Goal: Ask a question

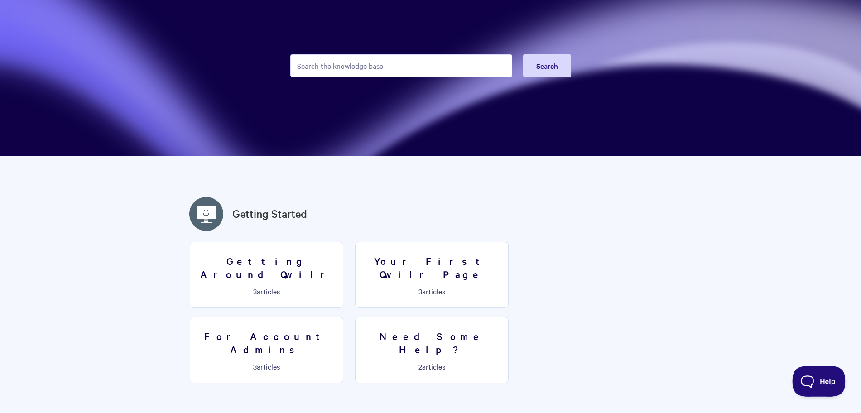
click at [813, 375] on button "Help" at bounding box center [815, 379] width 47 height 27
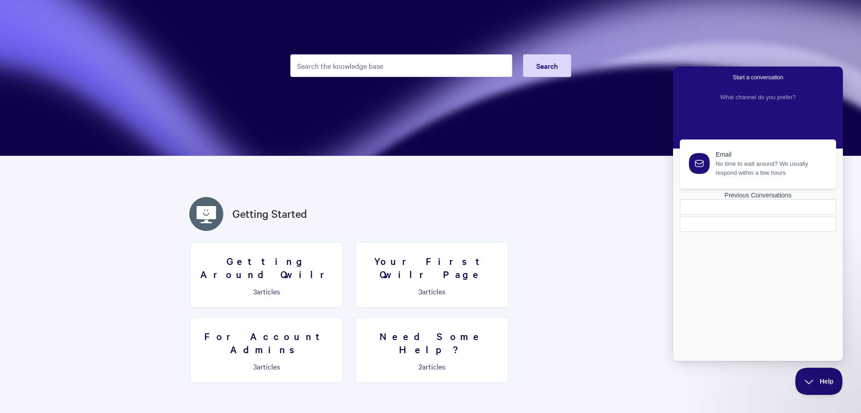
click at [736, 199] on div "Previous Conversations" at bounding box center [758, 196] width 156 height 8
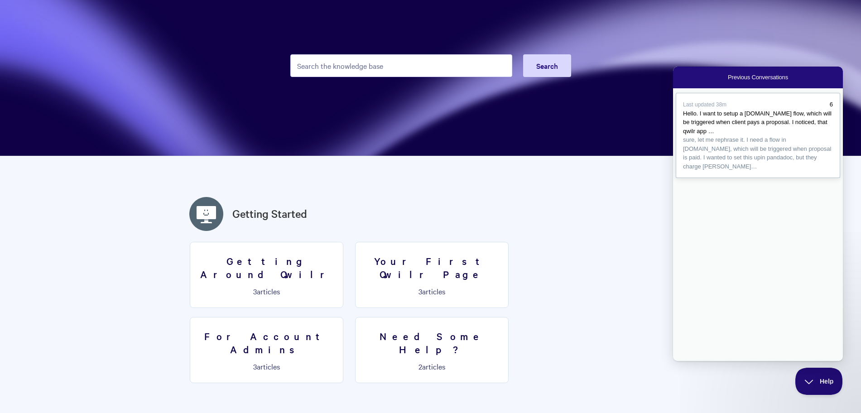
click at [734, 106] on div "Last updated 38m" at bounding box center [754, 104] width 143 height 9
click at [681, 361] on button "Close" at bounding box center [676, 367] width 7 height 12
click at [632, 226] on h2 "Getting Started" at bounding box center [430, 214] width 489 height 38
click at [652, 321] on section "Getting Around Qwilr 3 articles Your First Qwilr Page 3 articles For Account Ad…" at bounding box center [430, 317] width 489 height 150
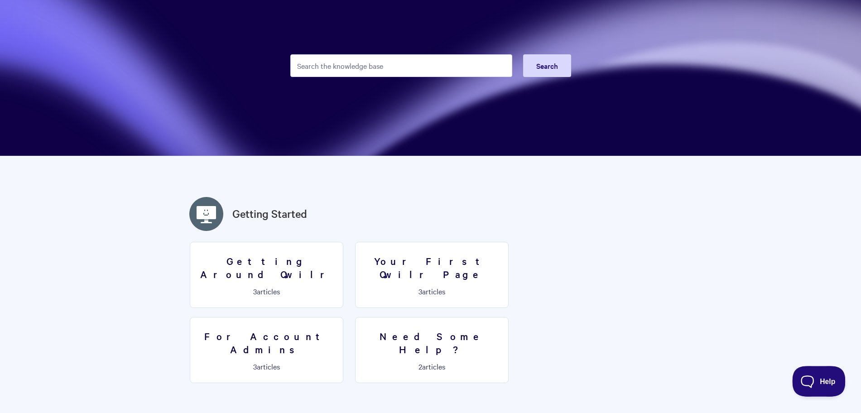
click at [797, 384] on button "Help" at bounding box center [815, 379] width 47 height 27
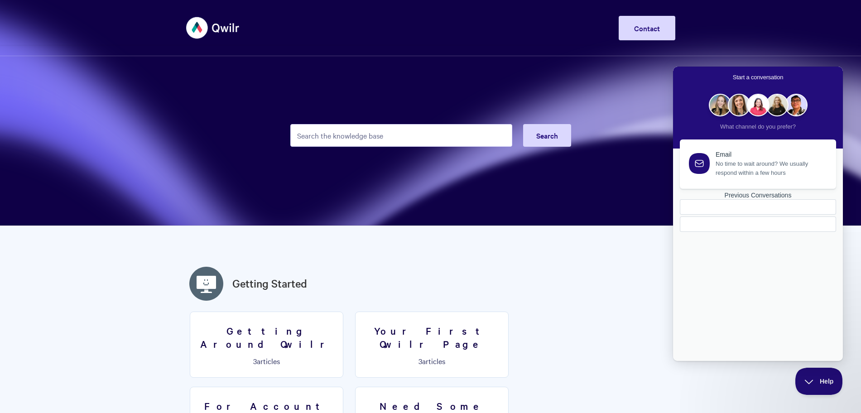
click at [769, 199] on div "Previous Conversations" at bounding box center [758, 196] width 156 height 8
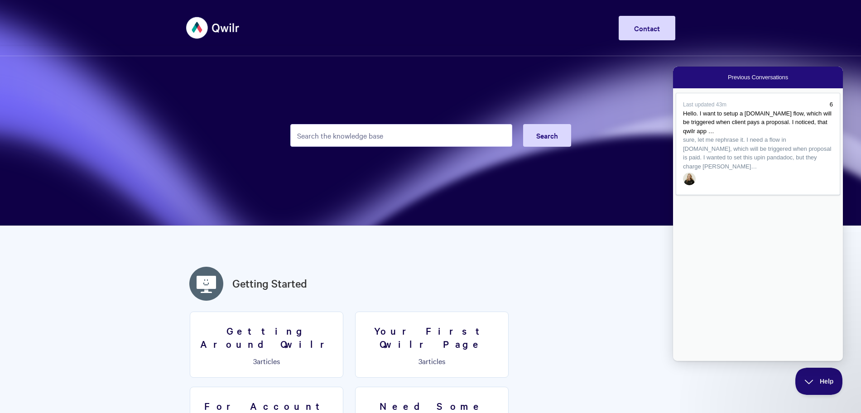
click at [246, 158] on section "Search" at bounding box center [430, 113] width 861 height 226
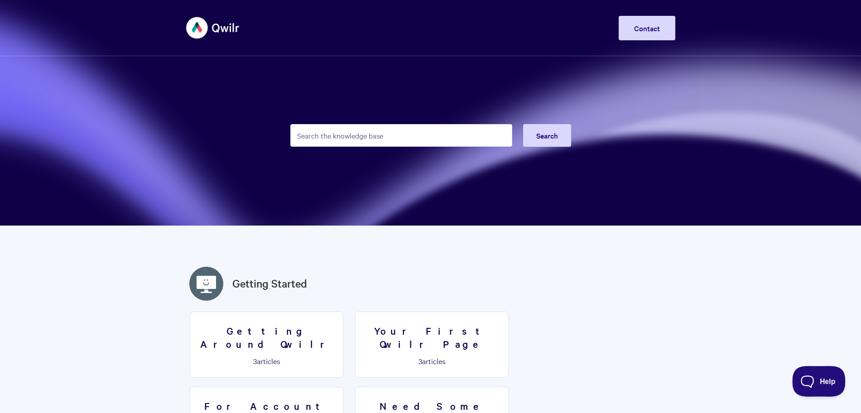
click at [801, 374] on button "Help" at bounding box center [815, 379] width 47 height 27
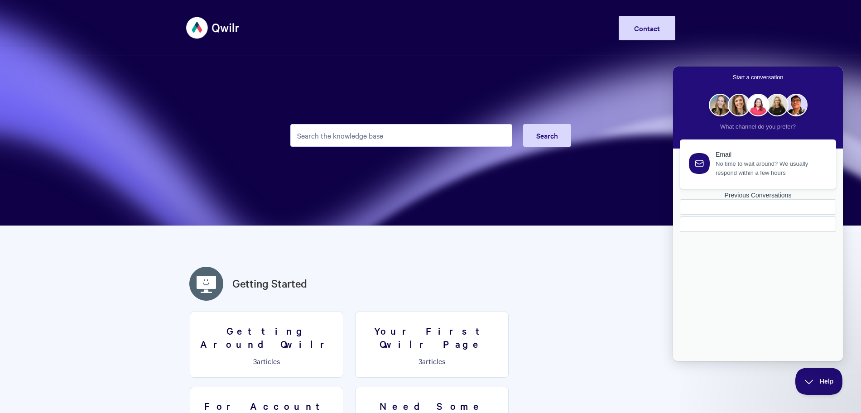
click at [764, 232] on div at bounding box center [758, 215] width 156 height 33
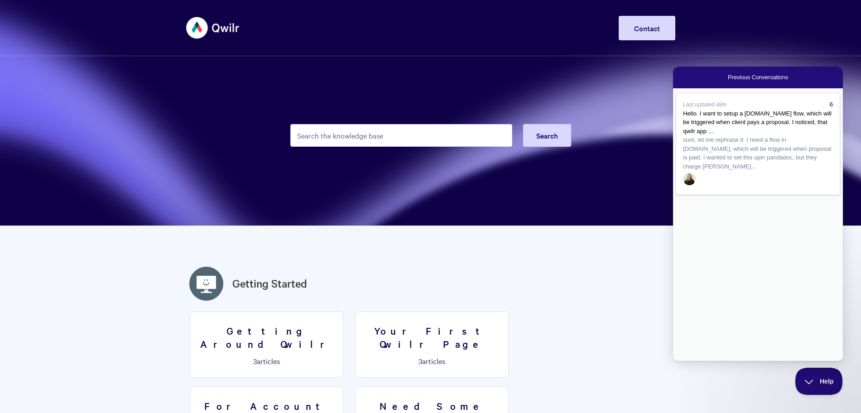
drag, startPoint x: 230, startPoint y: 281, endPoint x: 320, endPoint y: 281, distance: 89.7
click at [320, 281] on h2 "Getting Started" at bounding box center [430, 283] width 489 height 38
click at [809, 383] on button "Help" at bounding box center [815, 379] width 47 height 27
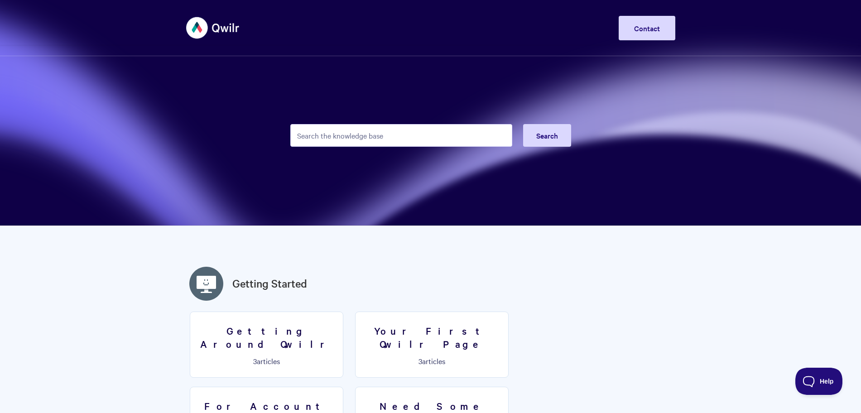
drag, startPoint x: 318, startPoint y: 284, endPoint x: 228, endPoint y: 281, distance: 90.2
click at [228, 281] on h2 "Getting Started" at bounding box center [430, 283] width 489 height 38
drag, startPoint x: 230, startPoint y: 258, endPoint x: 325, endPoint y: 280, distance: 97.2
click at [325, 280] on h2 "Getting Started" at bounding box center [430, 283] width 489 height 38
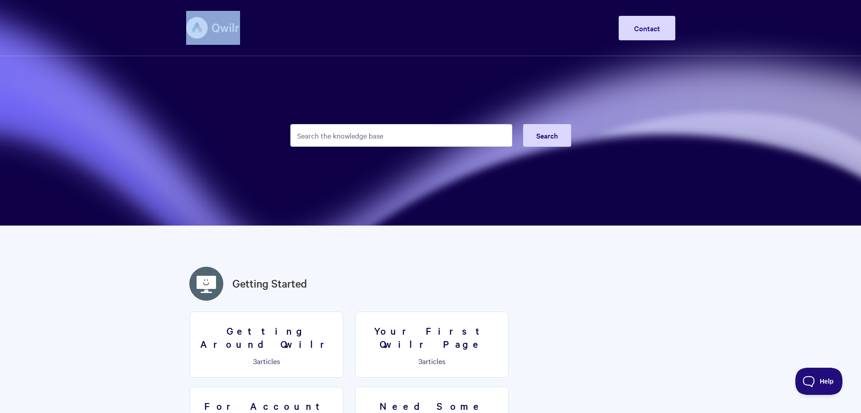
drag, startPoint x: 245, startPoint y: 28, endPoint x: 211, endPoint y: 31, distance: 33.7
click at [211, 31] on div "Toggle Navigation Home Getting Started Creating & Editing Pages Sharing & Analy…" at bounding box center [430, 28] width 489 height 34
click at [229, 88] on section "Search" at bounding box center [430, 113] width 861 height 226
drag, startPoint x: 322, startPoint y: 283, endPoint x: 230, endPoint y: 273, distance: 93.4
click at [230, 273] on h2 "Getting Started" at bounding box center [430, 283] width 489 height 38
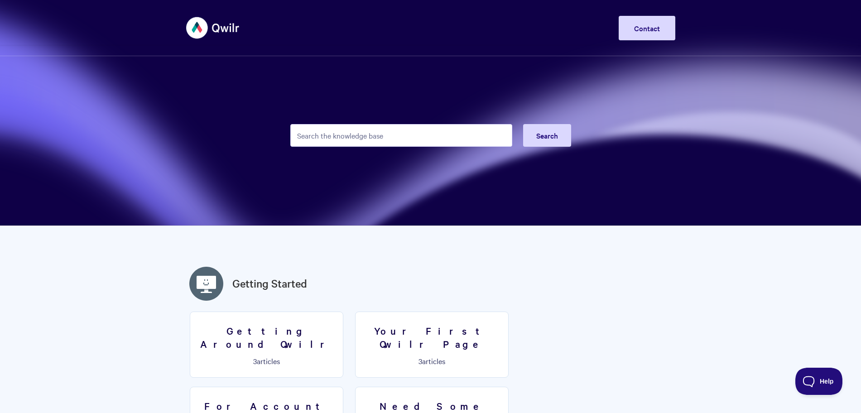
drag, startPoint x: 230, startPoint y: 273, endPoint x: 330, endPoint y: 273, distance: 100.5
click at [330, 273] on h2 "Getting Started" at bounding box center [430, 283] width 489 height 38
drag, startPoint x: 330, startPoint y: 273, endPoint x: 235, endPoint y: 267, distance: 95.8
click at [235, 267] on h2 "Getting Started" at bounding box center [430, 283] width 489 height 38
drag, startPoint x: 223, startPoint y: 285, endPoint x: 318, endPoint y: 281, distance: 94.8
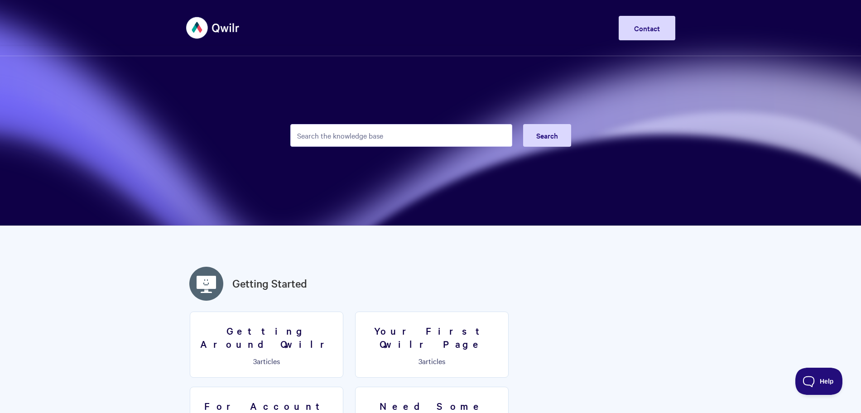
click at [318, 281] on h2 "Getting Started" at bounding box center [430, 283] width 489 height 38
drag, startPoint x: 318, startPoint y: 281, endPoint x: 225, endPoint y: 261, distance: 95.3
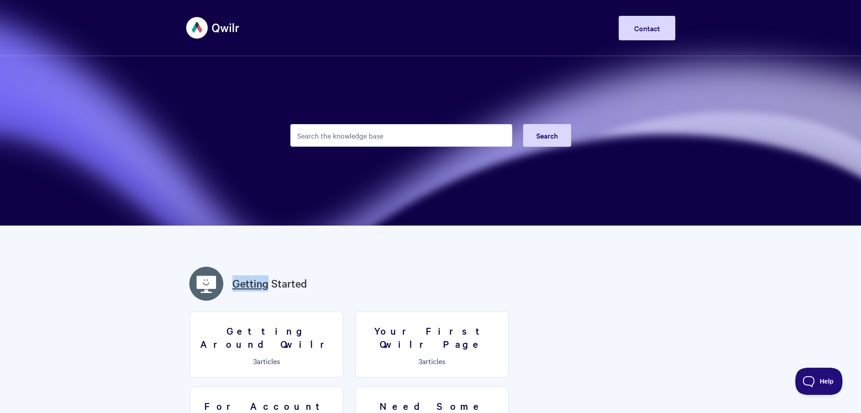
drag, startPoint x: 225, startPoint y: 261, endPoint x: 316, endPoint y: 281, distance: 93.6
click at [316, 281] on h2 "Getting Started" at bounding box center [430, 283] width 489 height 38
drag, startPoint x: 316, startPoint y: 281, endPoint x: 233, endPoint y: 252, distance: 87.9
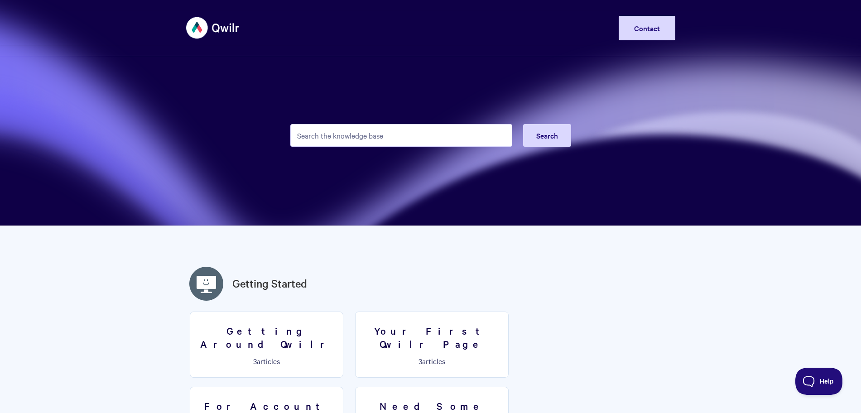
drag, startPoint x: 230, startPoint y: 261, endPoint x: 323, endPoint y: 280, distance: 95.2
click at [318, 291] on h2 "Getting Started" at bounding box center [430, 283] width 489 height 38
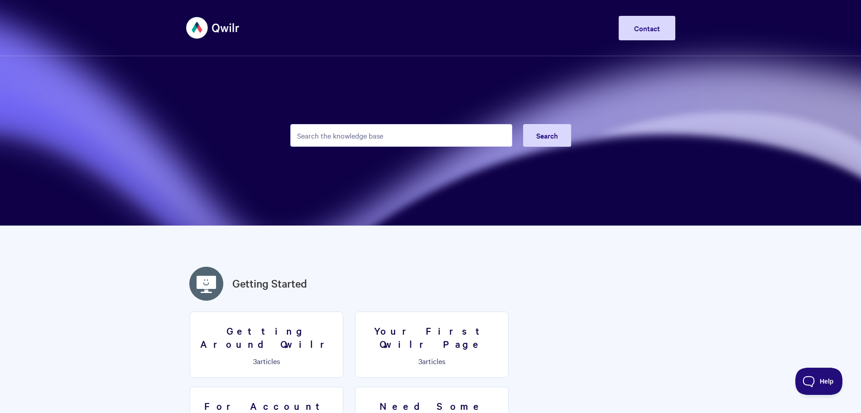
click at [816, 388] on button "Help" at bounding box center [818, 381] width 47 height 27
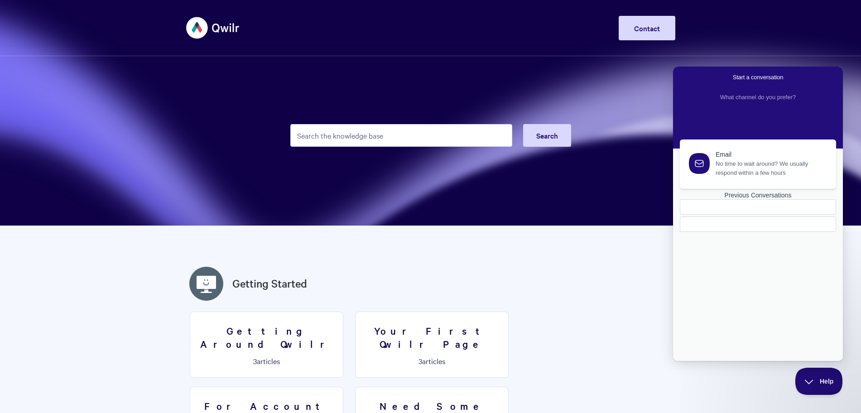
click at [766, 232] on link "Previous Conversations" at bounding box center [758, 212] width 156 height 40
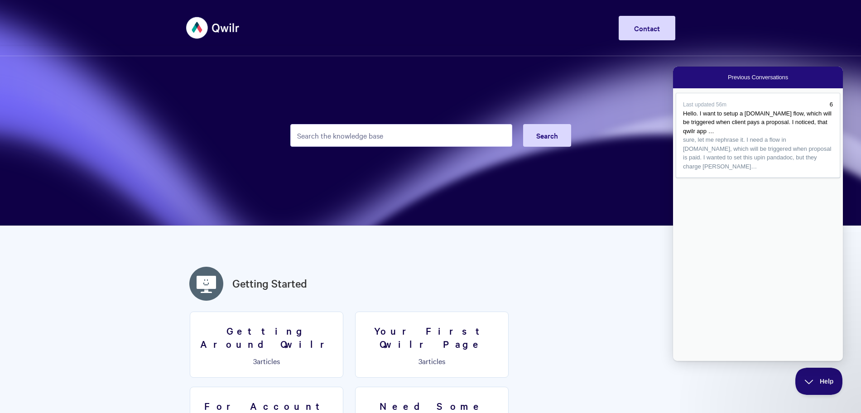
click at [617, 205] on section "Search" at bounding box center [430, 113] width 861 height 226
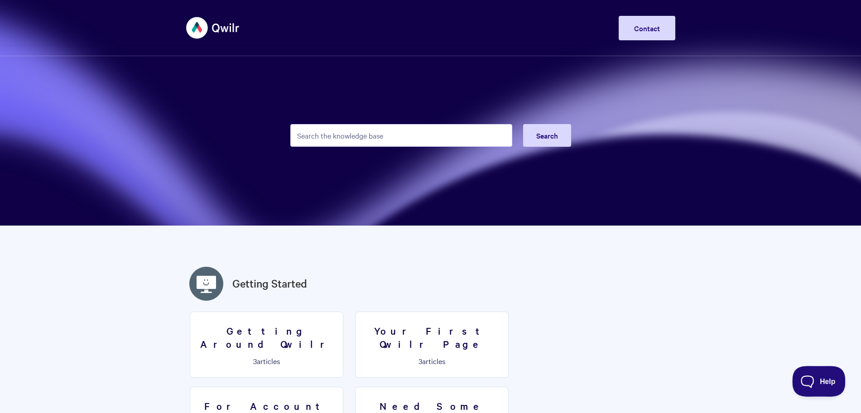
click at [810, 375] on button "Help" at bounding box center [815, 379] width 47 height 27
click at [801, 374] on button "Help" at bounding box center [815, 379] width 47 height 27
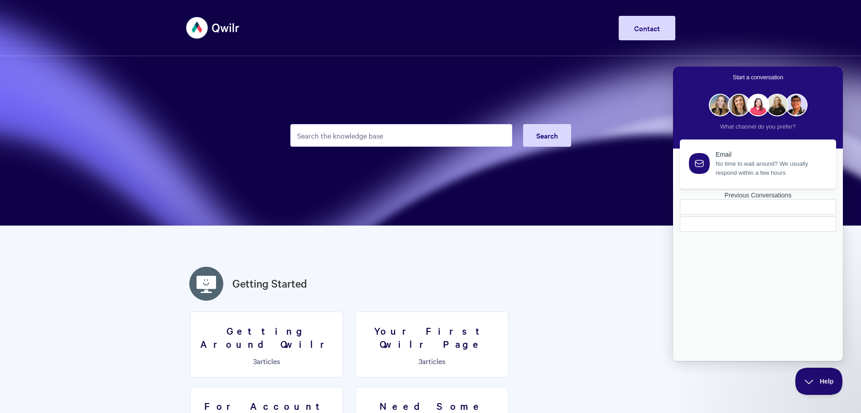
click at [777, 232] on link "Previous Conversations" at bounding box center [758, 212] width 156 height 40
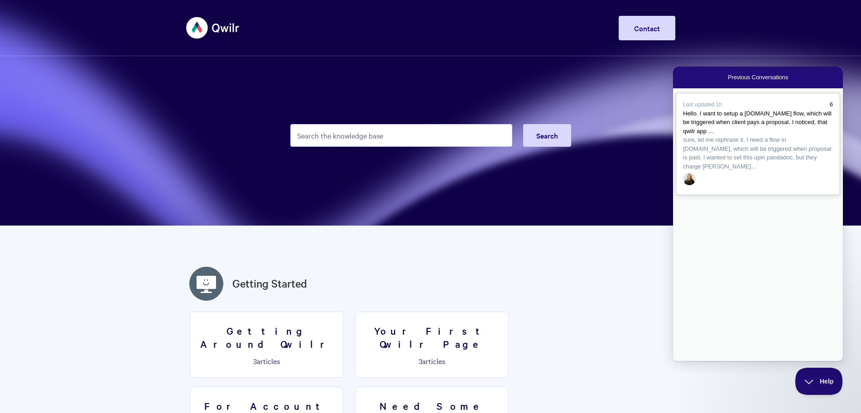
click at [742, 151] on span "sure, let me rephrase it. I need a flow in [DOMAIN_NAME], which will be trigger…" at bounding box center [757, 153] width 148 height 34
click at [681, 361] on button "Close" at bounding box center [676, 367] width 7 height 12
click at [546, 142] on button "Search" at bounding box center [547, 135] width 48 height 23
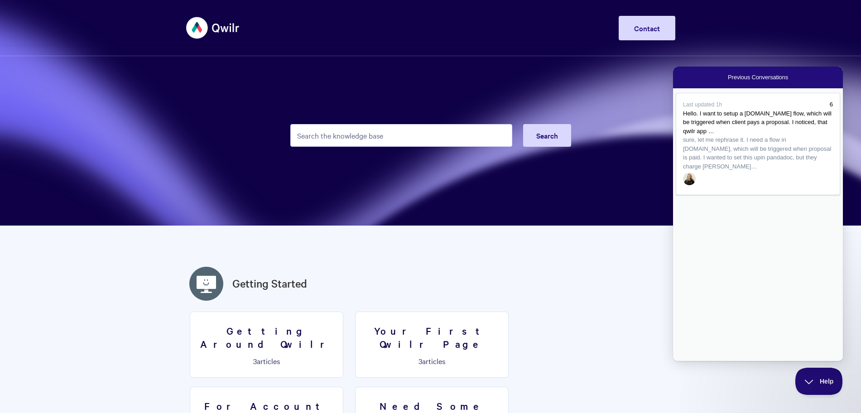
click at [563, 105] on section "Search" at bounding box center [430, 113] width 861 height 226
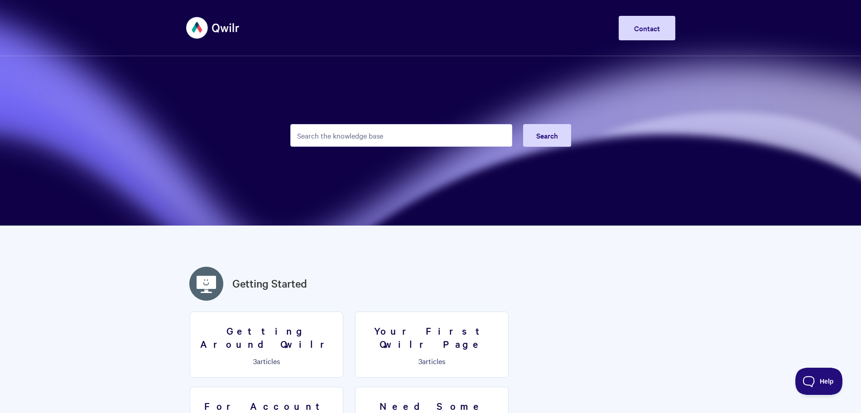
click at [805, 368] on button "Help" at bounding box center [815, 379] width 47 height 27
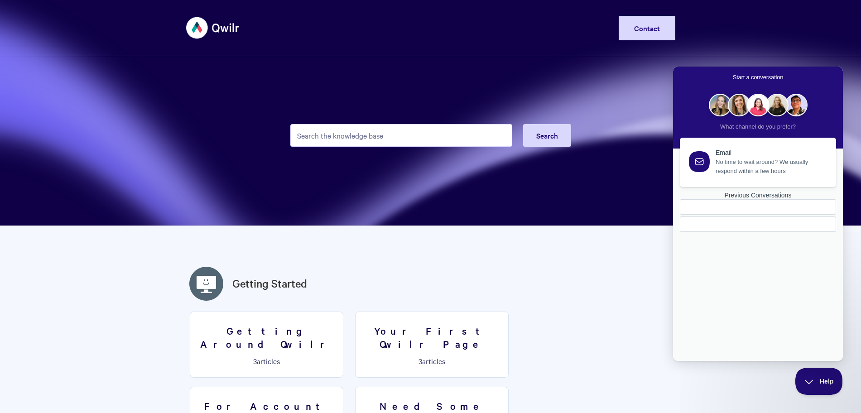
click at [735, 158] on span "No time to wait around? We usually respond within a few hours" at bounding box center [771, 167] width 110 height 18
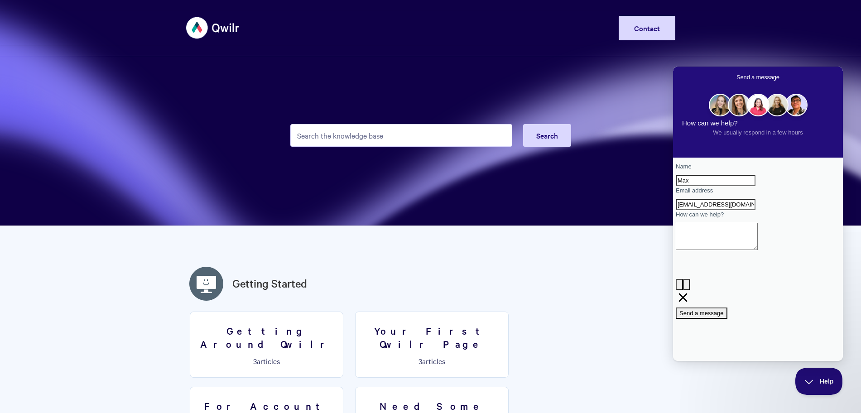
click at [736, 77] on span "Go back" at bounding box center [736, 77] width 0 height 7
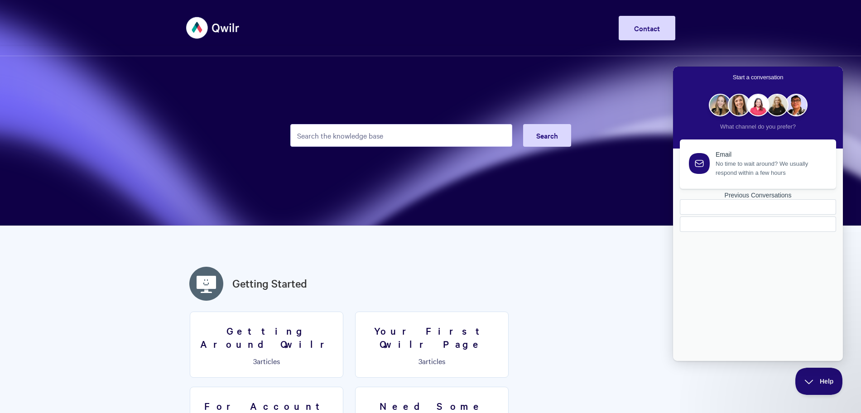
click at [755, 232] on link "Previous Conversations" at bounding box center [758, 212] width 156 height 40
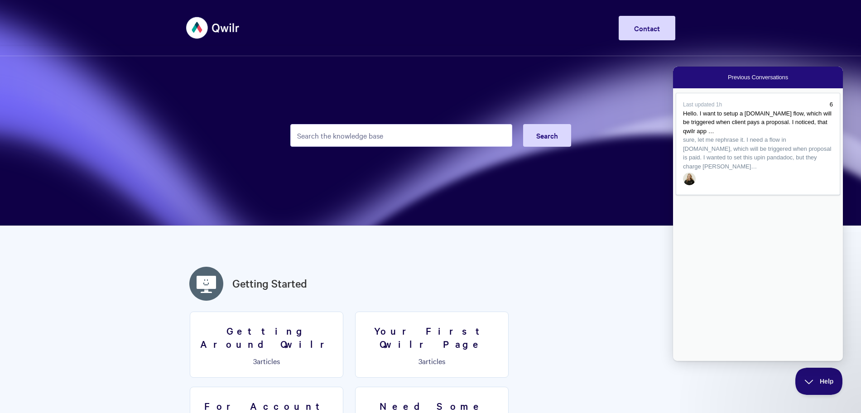
click at [605, 142] on section "Search" at bounding box center [430, 113] width 861 height 226
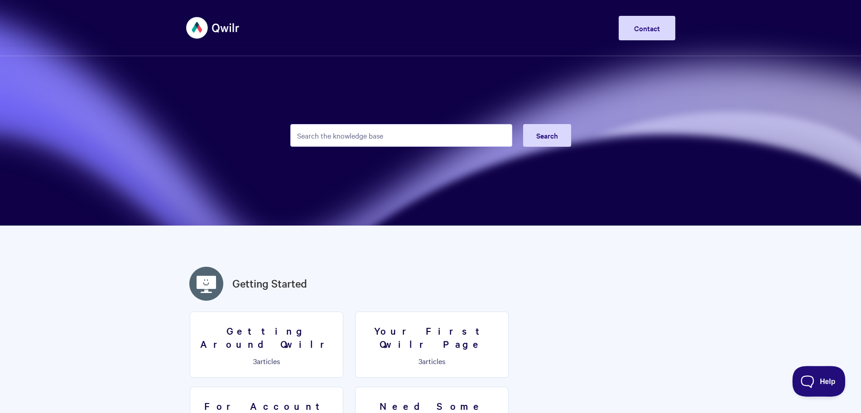
click at [820, 388] on button "Help" at bounding box center [815, 379] width 47 height 27
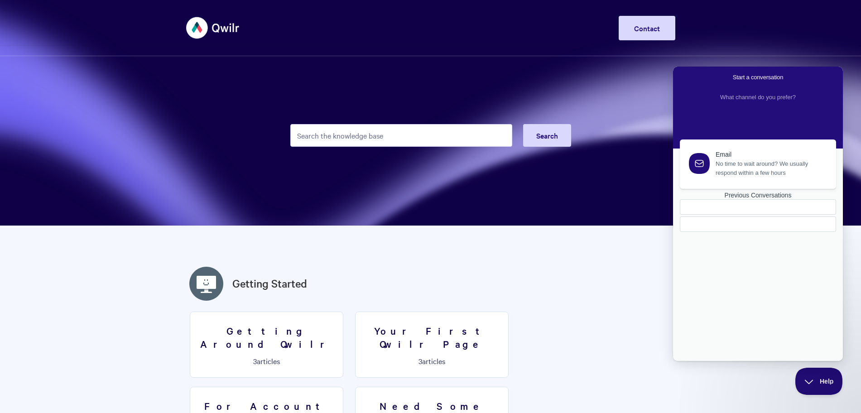
click at [782, 232] on div at bounding box center [758, 223] width 156 height 15
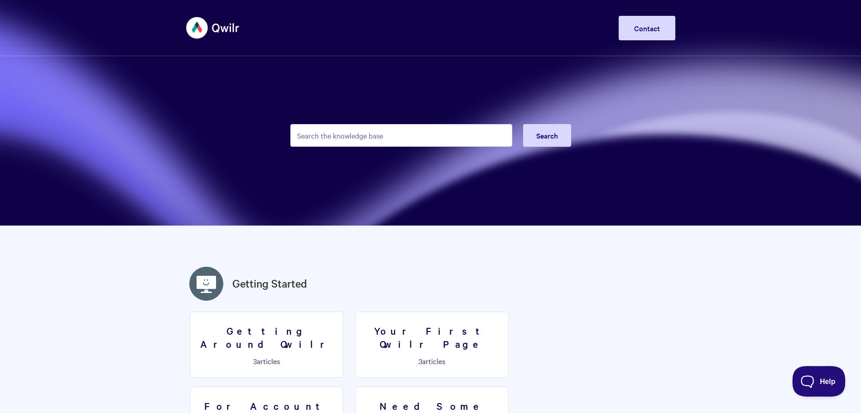
click at [810, 373] on button "Help" at bounding box center [815, 379] width 47 height 27
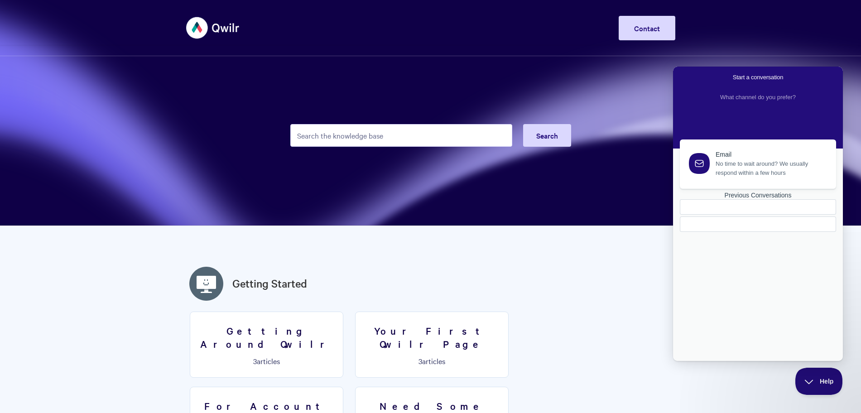
click at [765, 232] on link "Previous Conversations" at bounding box center [758, 212] width 156 height 40
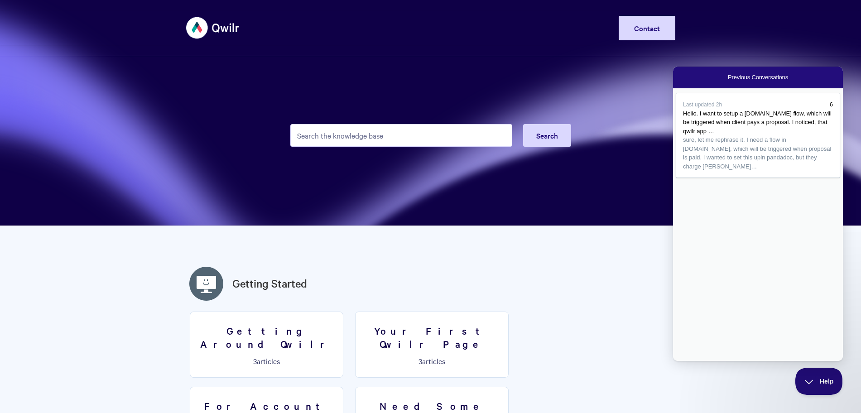
click at [519, 76] on section "Search" at bounding box center [430, 113] width 861 height 226
